Goal: Register for event/course

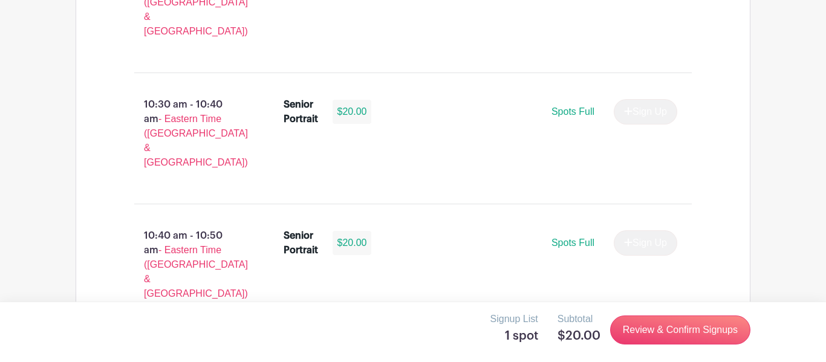
scroll to position [2047, 0]
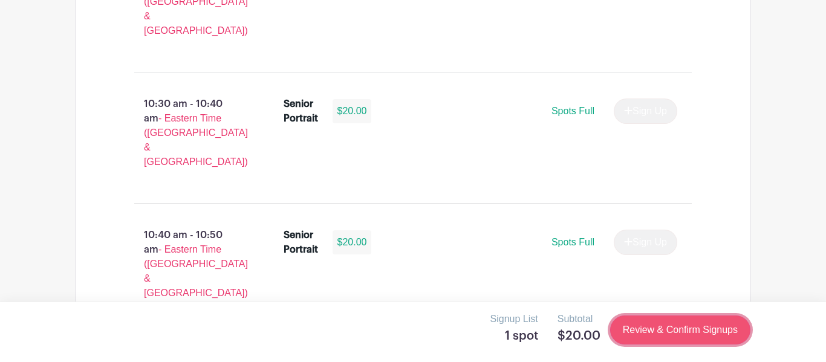
click at [665, 332] on link "Review & Confirm Signups" at bounding box center [680, 330] width 140 height 29
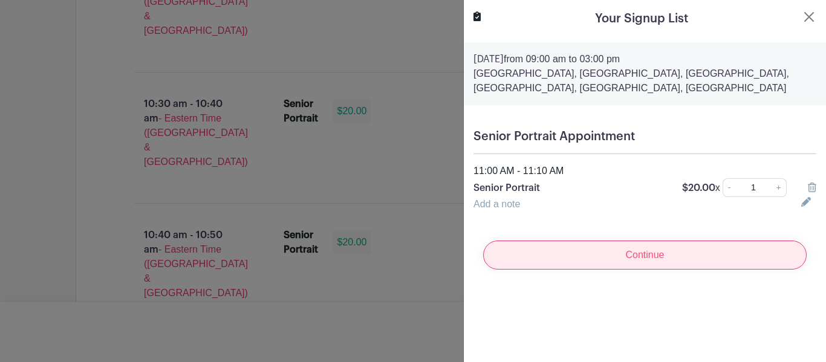
click at [640, 259] on input "Continue" at bounding box center [645, 255] width 324 height 29
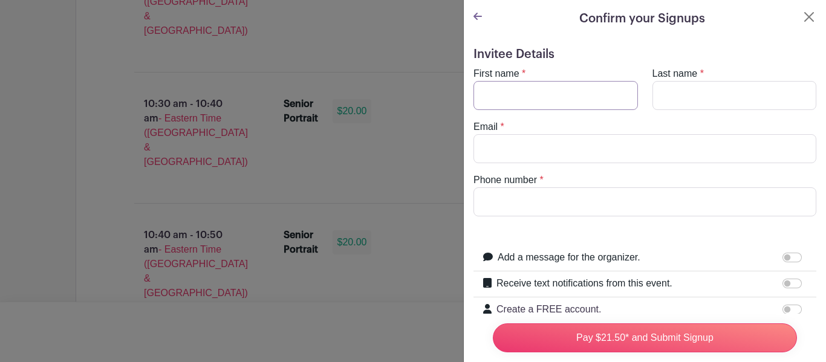
click at [551, 97] on input "First name" at bounding box center [556, 95] width 165 height 29
type input "[PERSON_NAME]"
click at [661, 96] on input "Last name" at bounding box center [735, 95] width 165 height 29
type input "[PERSON_NAME]"
click at [612, 141] on input "Email" at bounding box center [645, 148] width 343 height 29
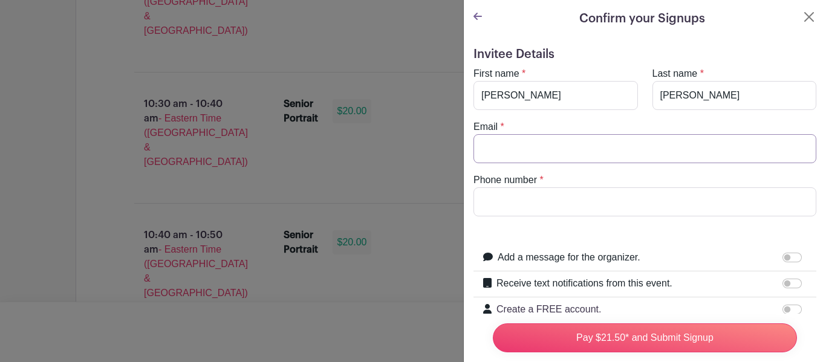
click at [612, 141] on input "Email" at bounding box center [645, 148] width 343 height 29
type input "[EMAIL_ADDRESS][DOMAIN_NAME]"
click at [587, 201] on input "Phone number" at bounding box center [645, 202] width 343 height 29
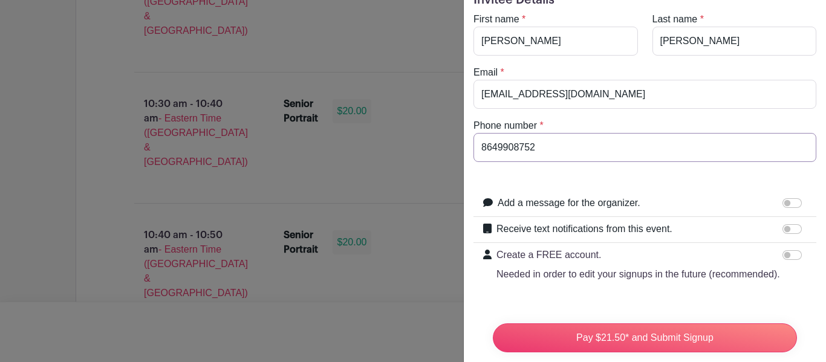
scroll to position [56, 0]
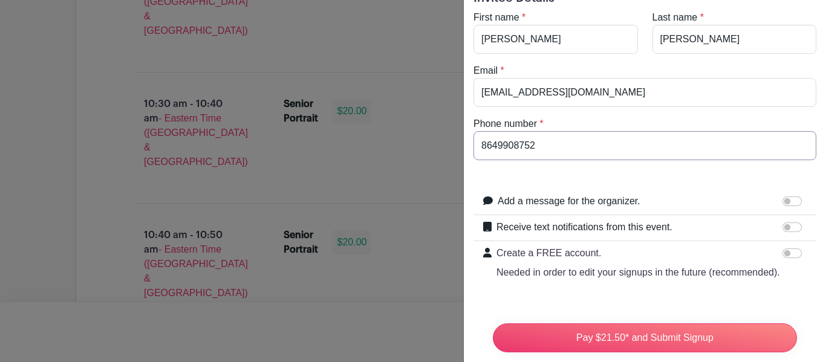
type input "8649908752"
click at [799, 226] on input "Receive text notifications from this event." at bounding box center [792, 228] width 19 height 10
checkbox input "true"
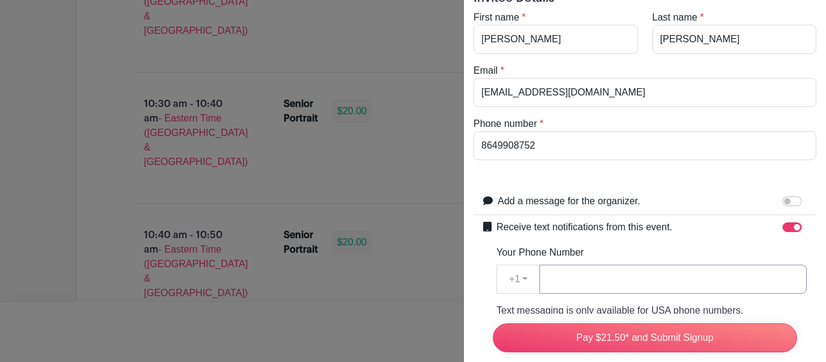
click at [693, 282] on input "Your Phone Number" at bounding box center [673, 279] width 267 height 29
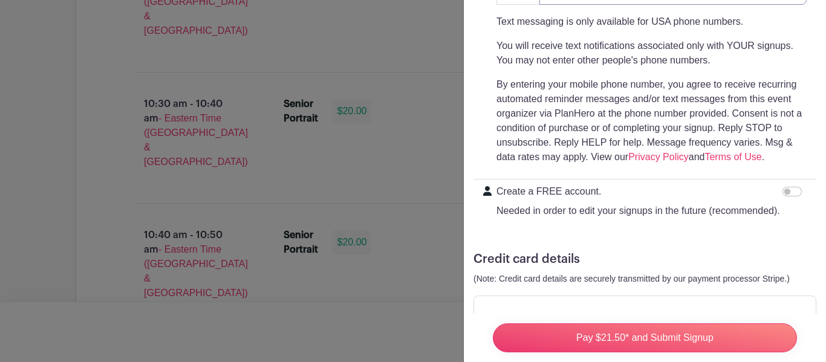
scroll to position [382, 0]
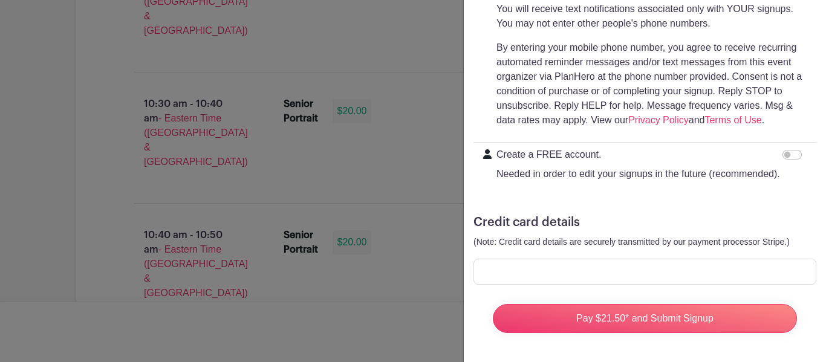
type input "8649908752"
click at [704, 278] on div at bounding box center [645, 272] width 343 height 26
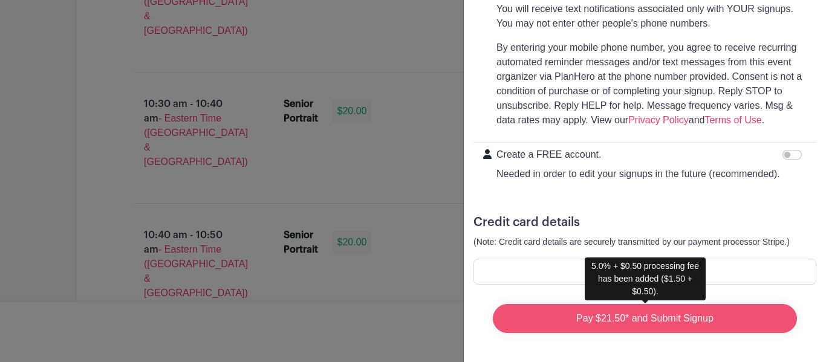
click at [595, 327] on input "Pay $21.50* and Submit Signup" at bounding box center [645, 318] width 304 height 29
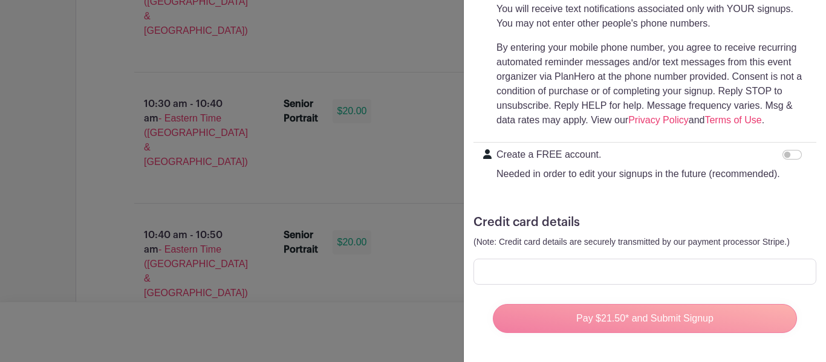
click at [607, 321] on div "Pay $21.50* and Submit Signup" at bounding box center [645, 319] width 324 height 48
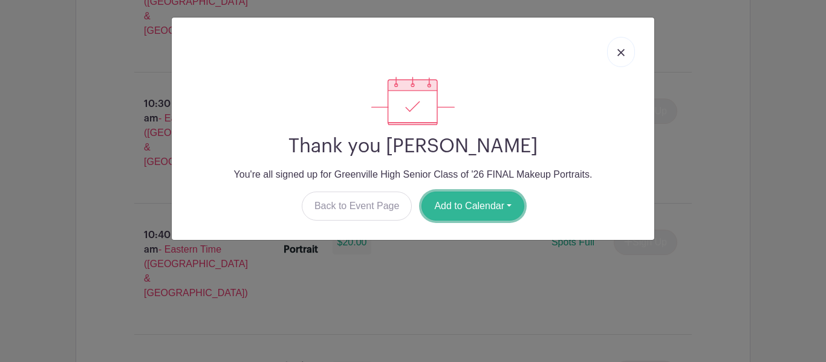
click at [481, 207] on button "Add to Calendar" at bounding box center [473, 206] width 103 height 29
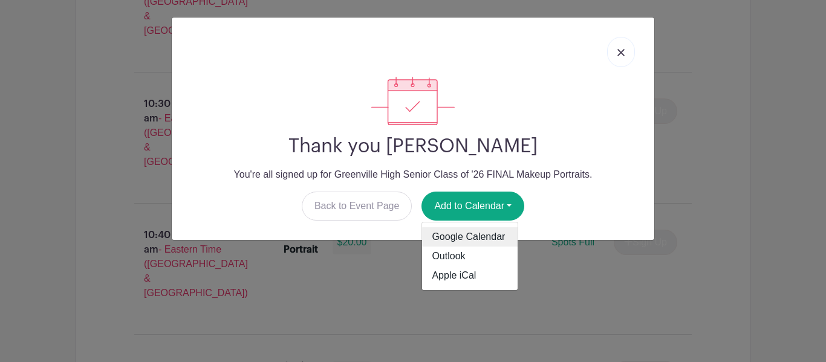
click at [479, 241] on link "Google Calendar" at bounding box center [470, 236] width 96 height 19
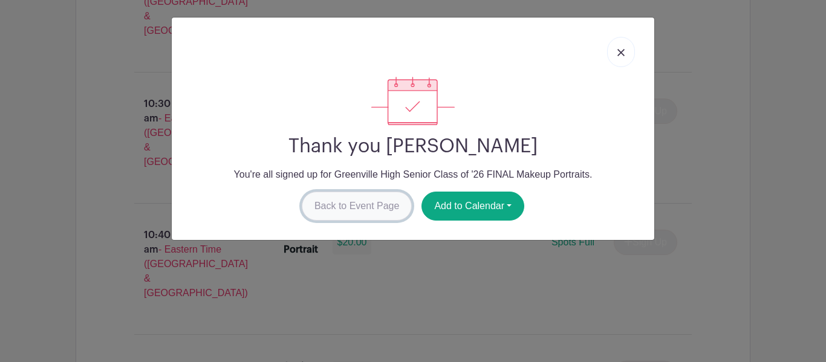
click at [375, 198] on link "Back to Event Page" at bounding box center [357, 206] width 111 height 29
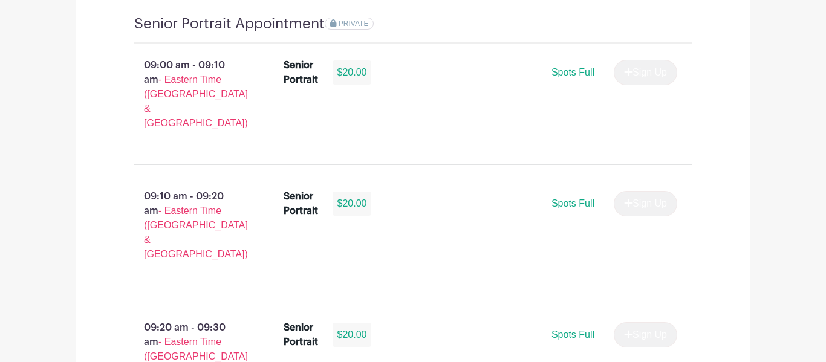
scroll to position [907, 0]
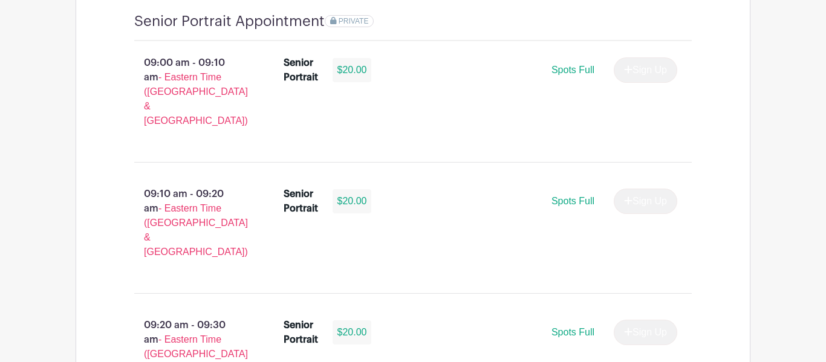
click at [540, 201] on div "Senior Portrait $20.00 Spots Full Sign Up" at bounding box center [488, 228] width 448 height 92
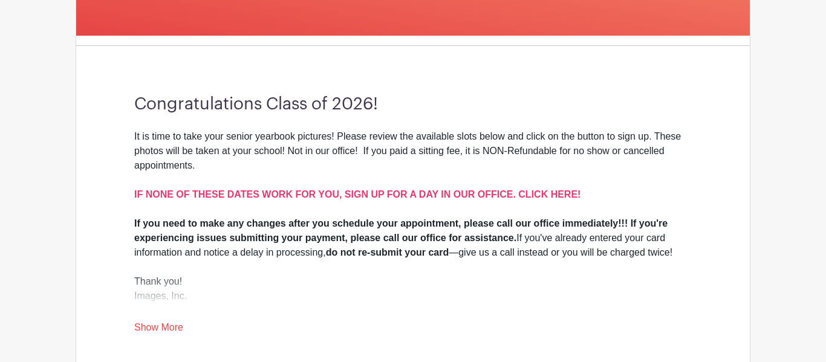
scroll to position [311, 0]
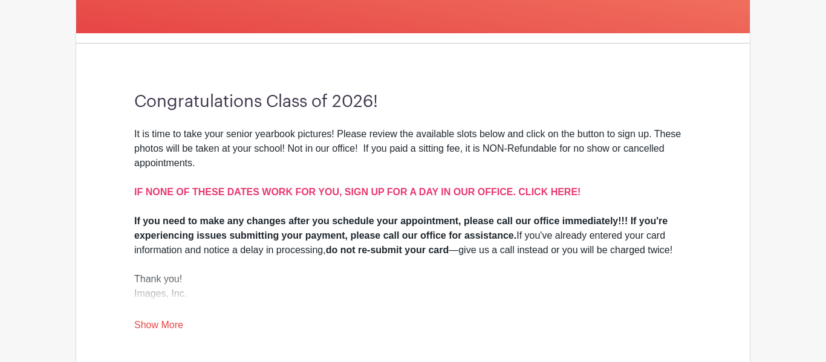
click at [540, 202] on div "It is time to take your senior yearbook pictures! Please review the available s…" at bounding box center [413, 170] width 558 height 87
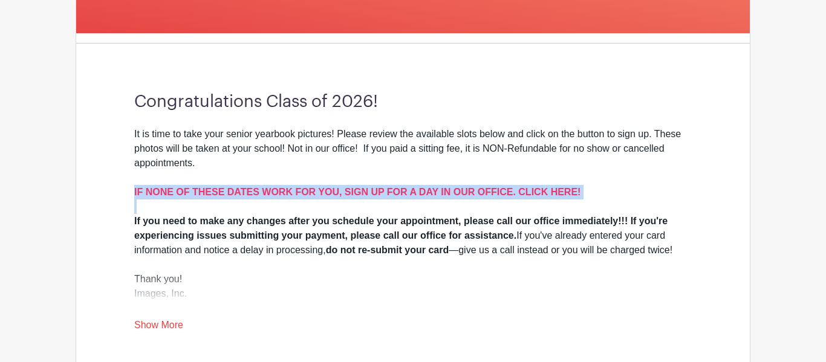
click at [540, 202] on div "It is time to take your senior yearbook pictures! Please review the available s…" at bounding box center [413, 170] width 558 height 87
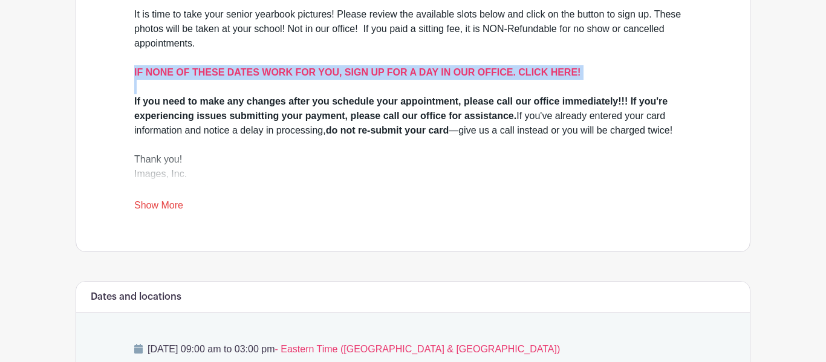
scroll to position [432, 0]
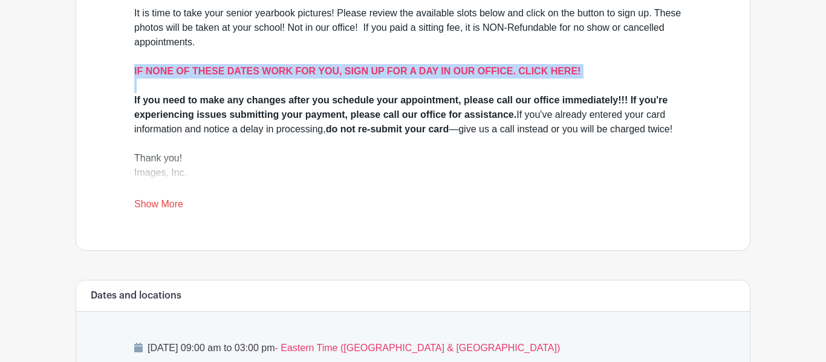
click at [177, 202] on link "Show More" at bounding box center [158, 206] width 49 height 15
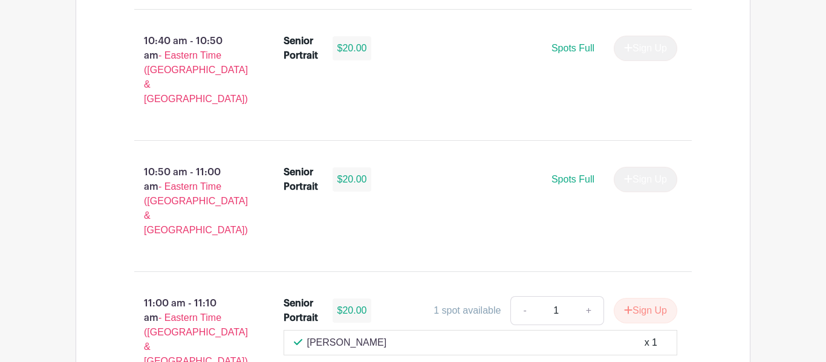
scroll to position [2249, 0]
type input "2"
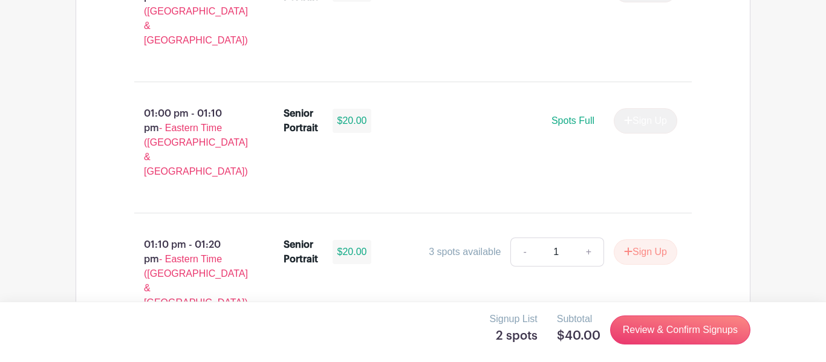
scroll to position [3234, 0]
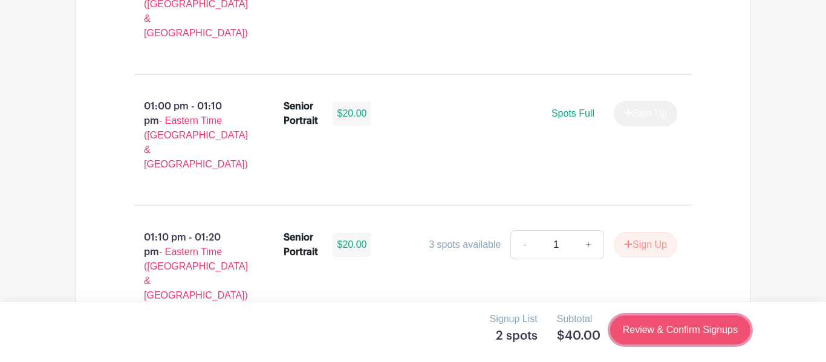
click at [669, 327] on link "Review & Confirm Signups" at bounding box center [680, 330] width 140 height 29
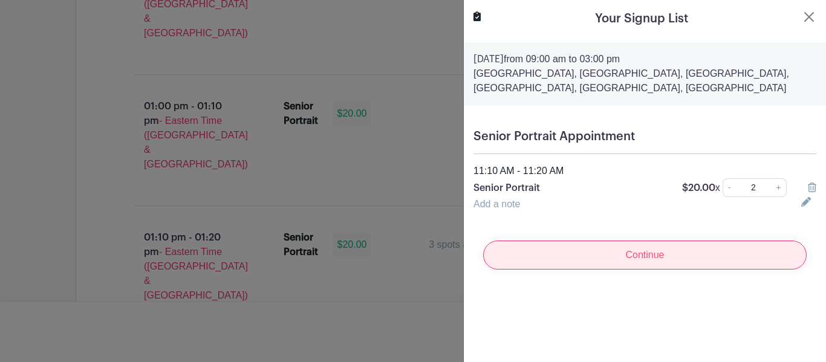
click at [629, 260] on input "Continue" at bounding box center [645, 255] width 324 height 29
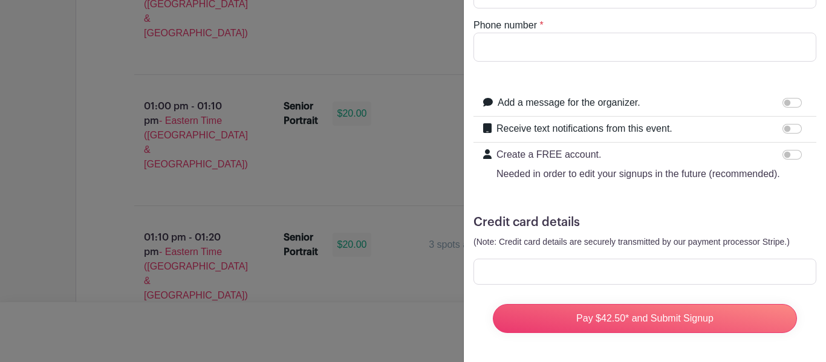
scroll to position [0, 0]
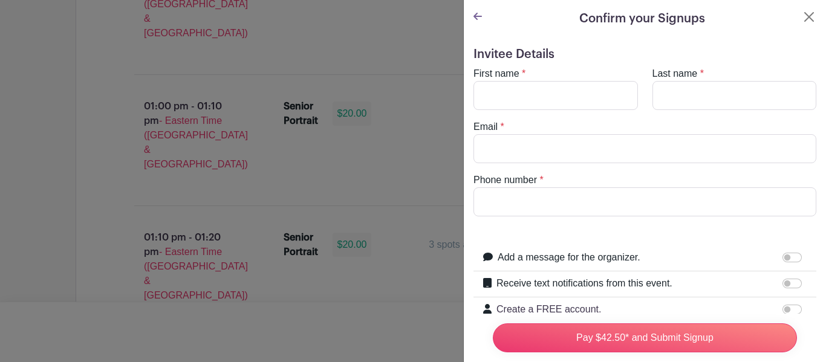
click at [480, 20] on icon at bounding box center [478, 16] width 8 height 10
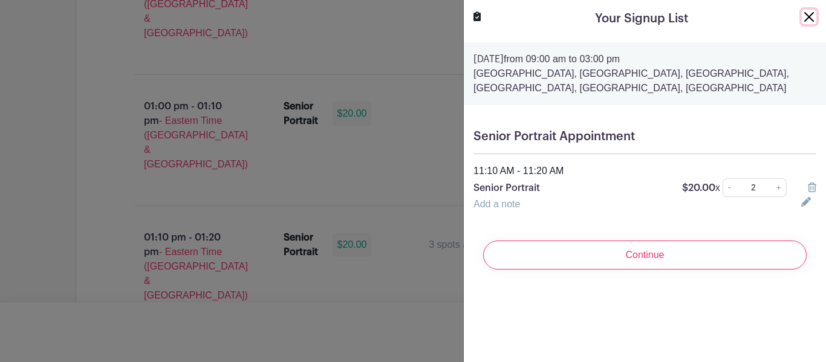
click at [804, 21] on button "Close" at bounding box center [809, 17] width 15 height 15
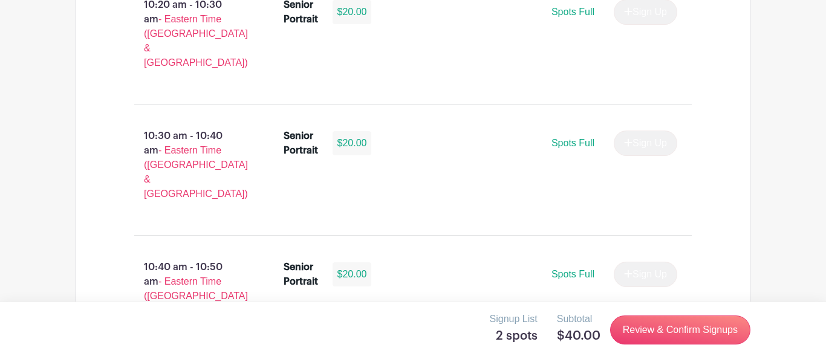
scroll to position [2024, 0]
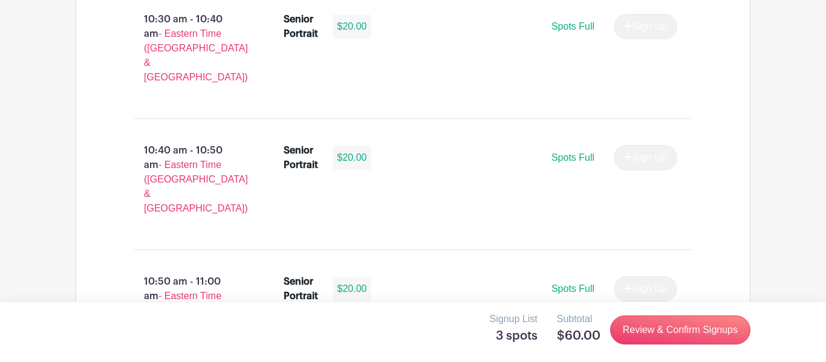
scroll to position [2143, 0]
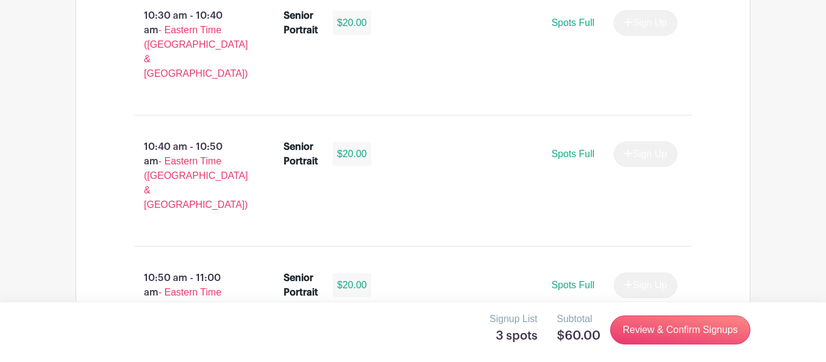
type input "1"
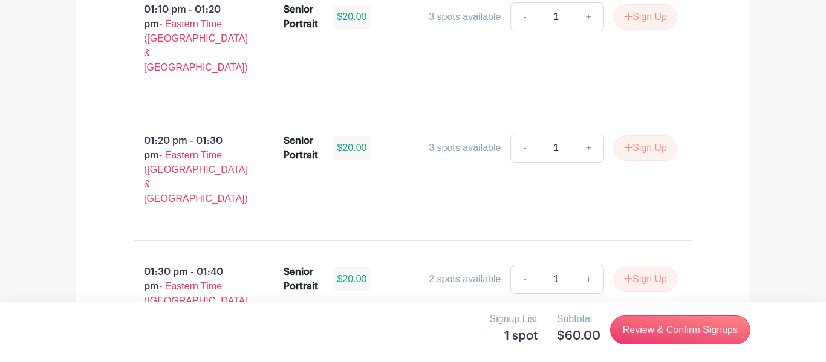
scroll to position [3795, 0]
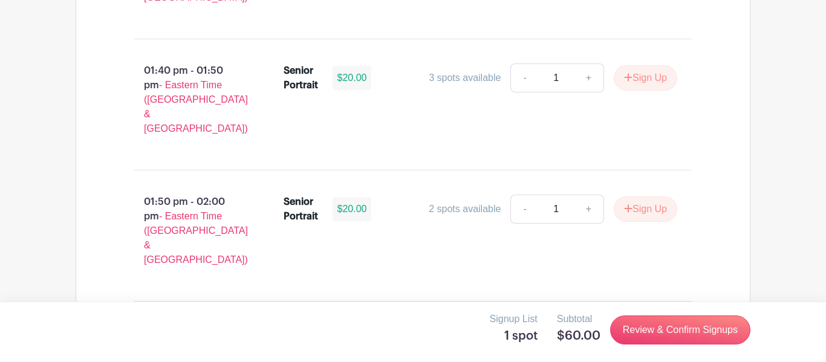
click at [388, 325] on div "Signup List 1 spot Subtotal $60.00 Review & Confirm Signups" at bounding box center [413, 330] width 675 height 36
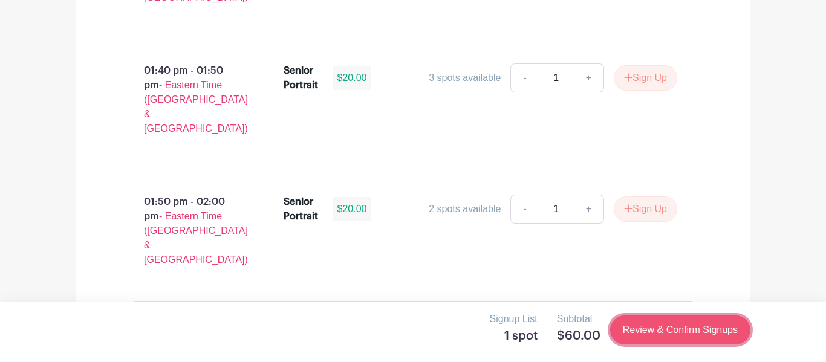
click at [665, 335] on link "Review & Confirm Signups" at bounding box center [680, 330] width 140 height 29
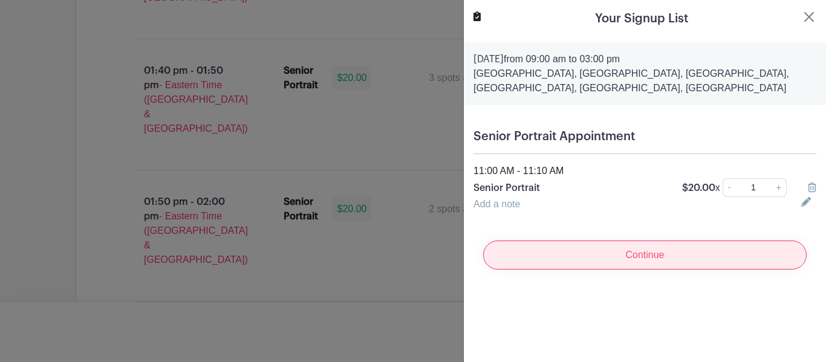
click at [658, 251] on input "Continue" at bounding box center [645, 255] width 324 height 29
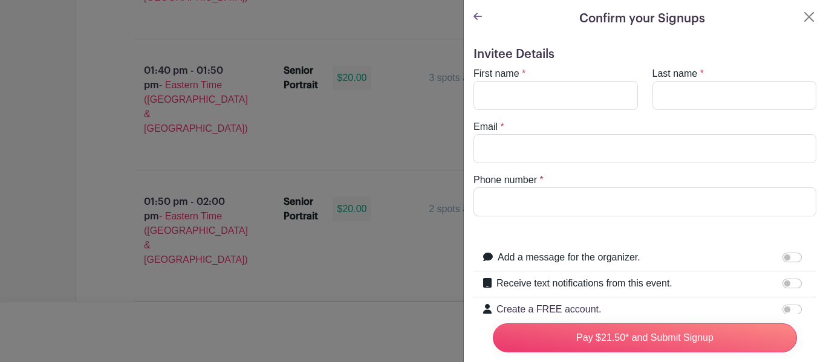
click at [642, 243] on form "Invitee Details First name * Last name * Email * Phone number * Add a message f…" at bounding box center [645, 272] width 343 height 451
click at [608, 93] on input "First name" at bounding box center [556, 95] width 165 height 29
type input "[PERSON_NAME]"
click at [776, 94] on input "Last name" at bounding box center [735, 95] width 165 height 29
type input "Habibi"
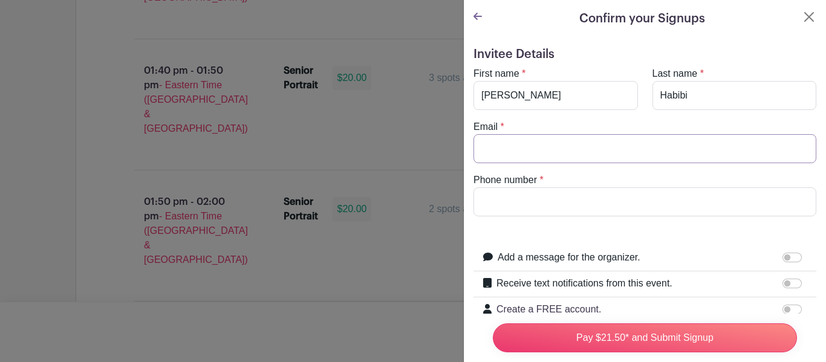
click at [636, 153] on input "Email" at bounding box center [645, 148] width 343 height 29
type input "4"
click at [624, 210] on input "Phone number" at bounding box center [645, 202] width 343 height 29
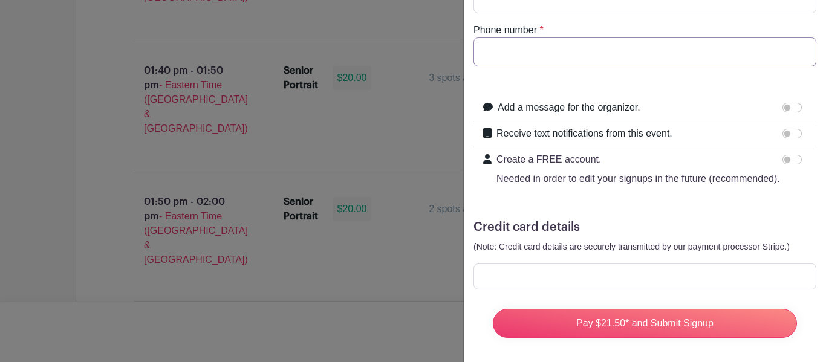
scroll to position [155, 0]
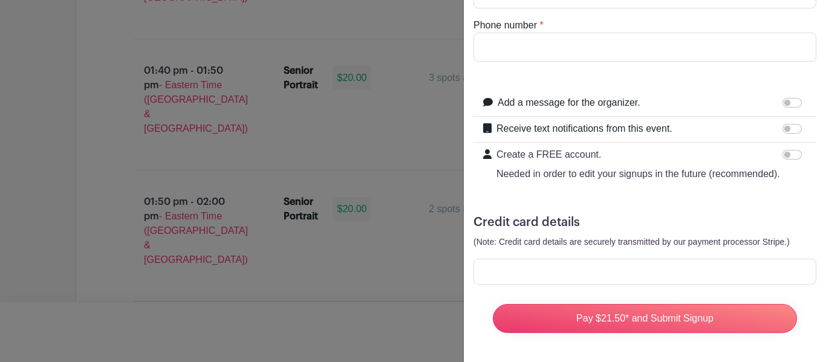
click at [626, 264] on div at bounding box center [645, 272] width 343 height 26
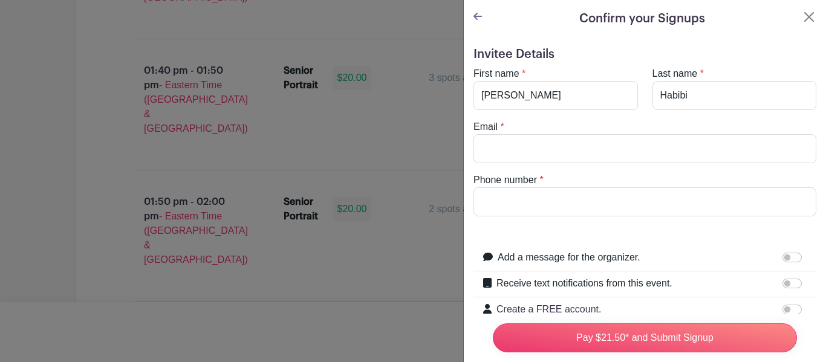
click at [480, 13] on icon at bounding box center [478, 16] width 8 height 10
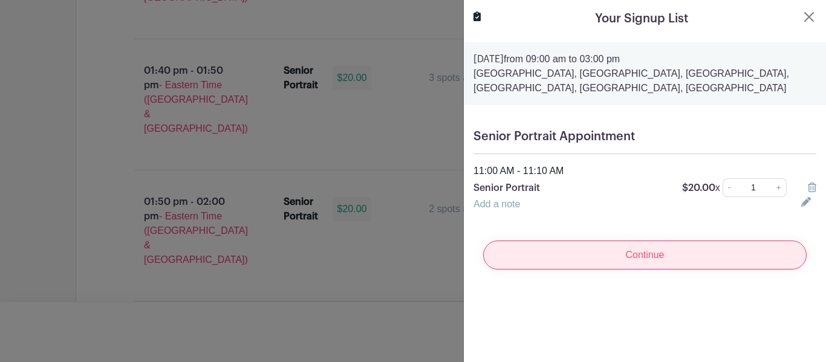
click at [633, 259] on input "Continue" at bounding box center [645, 255] width 324 height 29
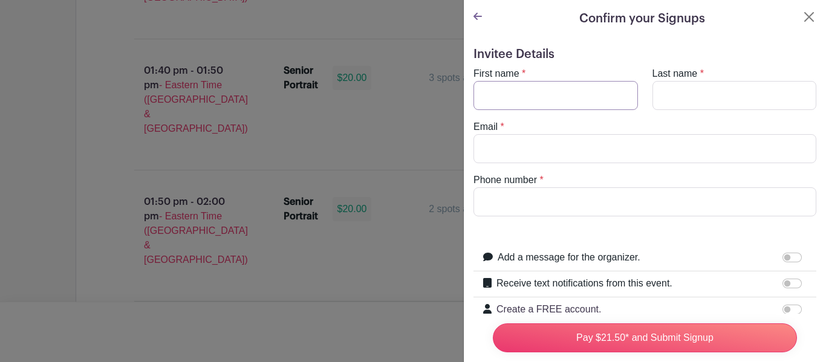
click at [547, 103] on input "First name" at bounding box center [556, 95] width 165 height 29
type input "[PERSON_NAME]"
click at [702, 99] on input "Last name" at bounding box center [735, 95] width 165 height 29
click at [813, 18] on button "Close" at bounding box center [809, 17] width 15 height 15
